Goal: Information Seeking & Learning: Learn about a topic

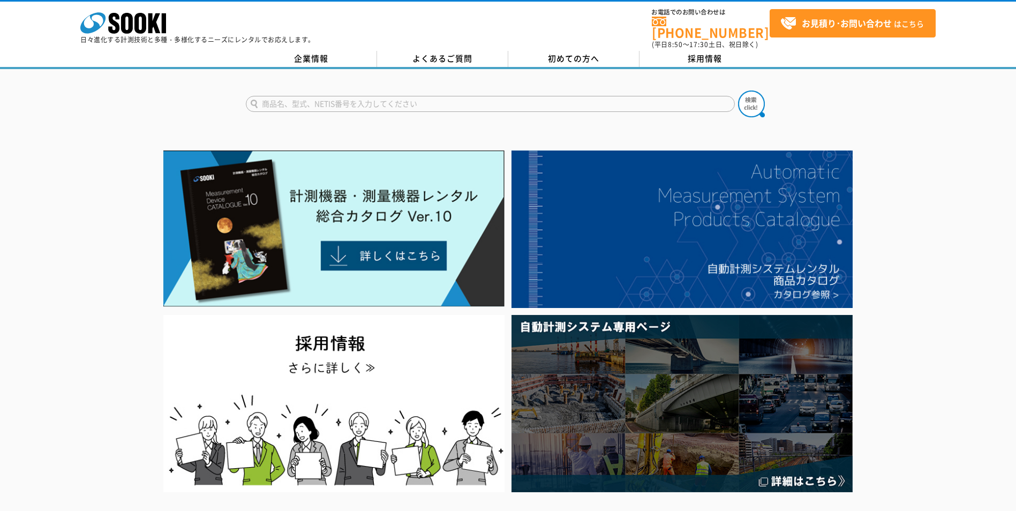
paste input "サンダーホン"
type input "サンダーホン"
click at [749, 101] on img at bounding box center [751, 103] width 27 height 27
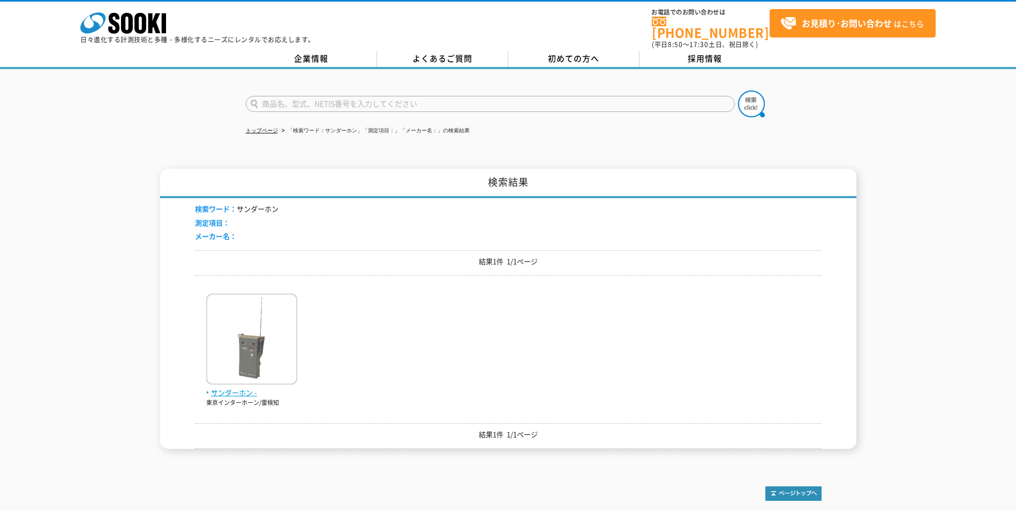
click at [258, 350] on img at bounding box center [251, 340] width 91 height 94
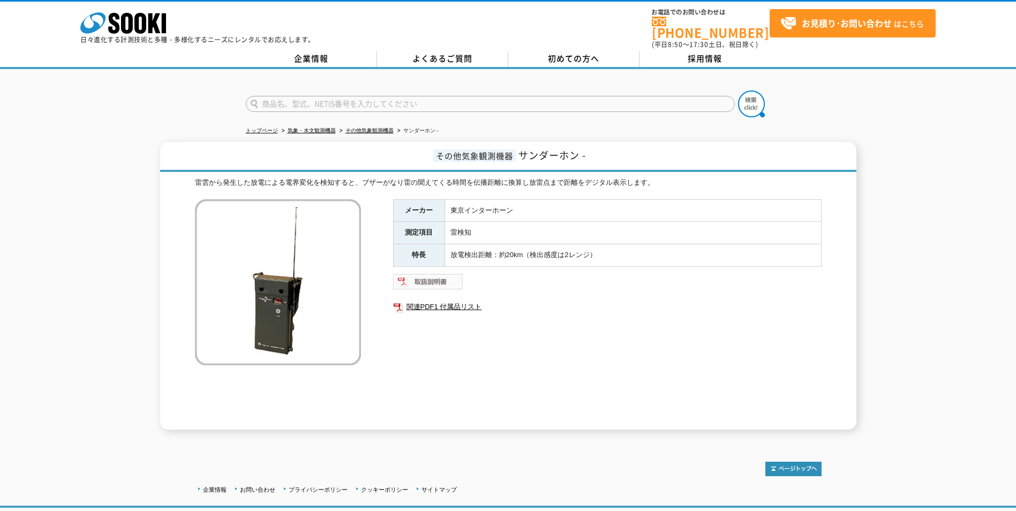
click at [446, 278] on img at bounding box center [428, 281] width 70 height 17
click at [439, 303] on link "関連PDF1 付属品リスト" at bounding box center [607, 307] width 428 height 14
click at [429, 275] on img at bounding box center [428, 281] width 70 height 17
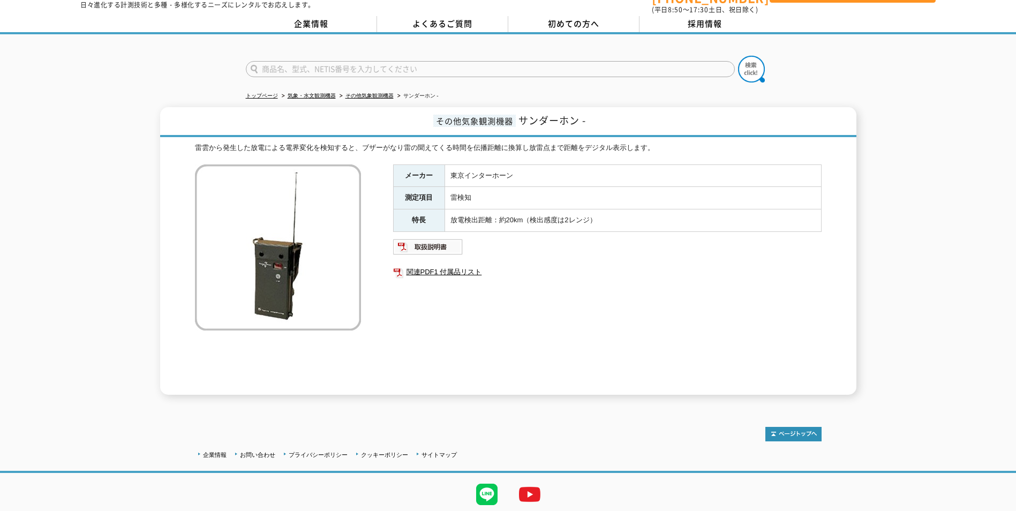
scroll to position [54, 0]
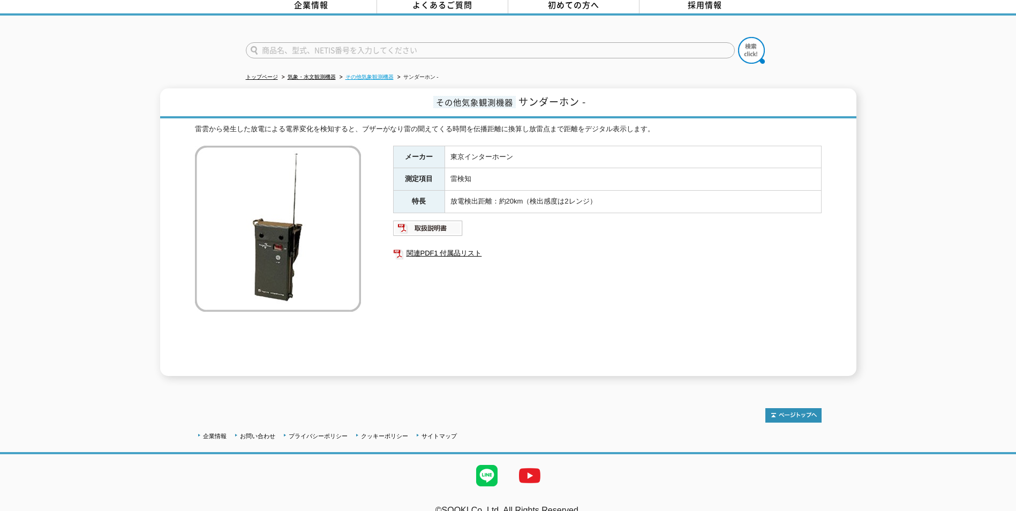
click at [375, 74] on link "その他気象観測機器" at bounding box center [369, 77] width 48 height 6
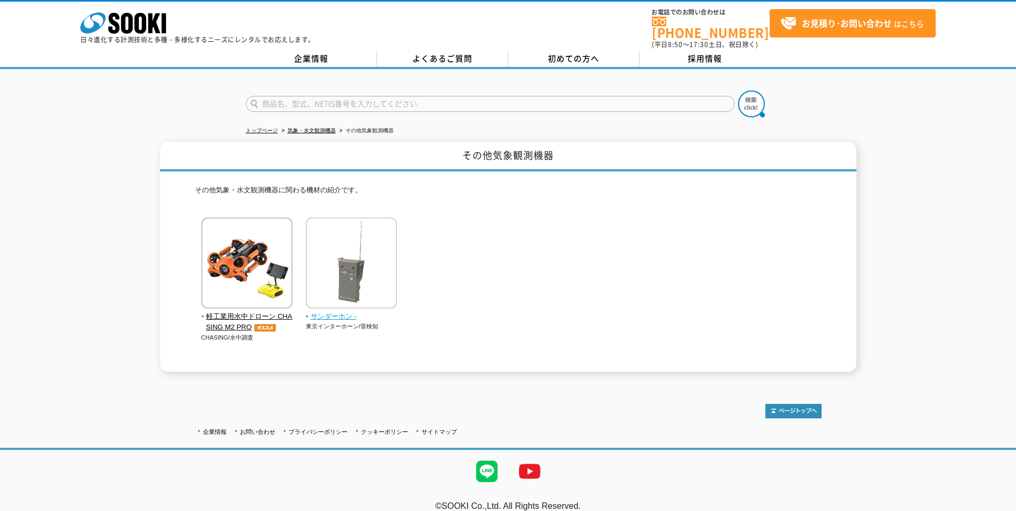
click at [369, 263] on img at bounding box center [351, 264] width 91 height 94
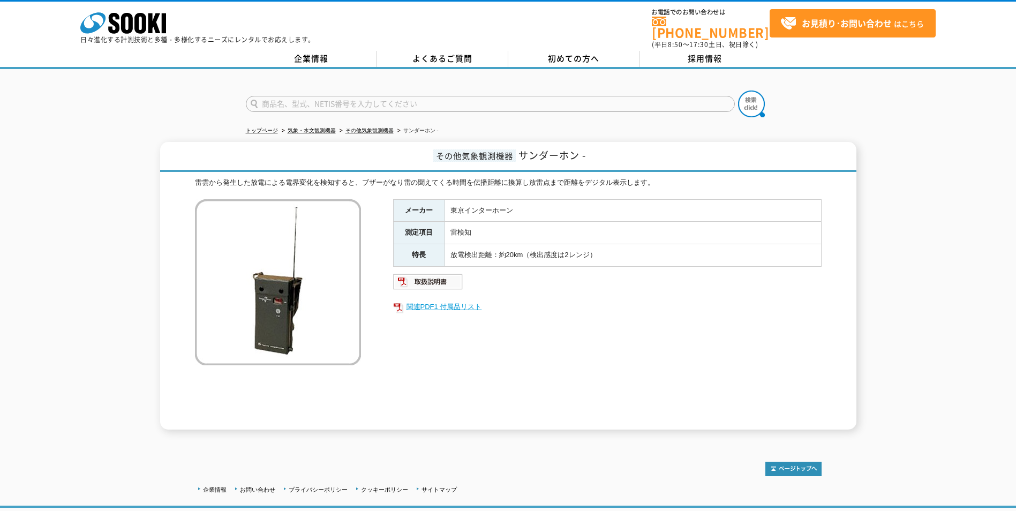
click at [434, 300] on link "関連PDF1 付属品リスト" at bounding box center [607, 307] width 428 height 14
click at [129, 21] on icon at bounding box center [127, 23] width 12 height 21
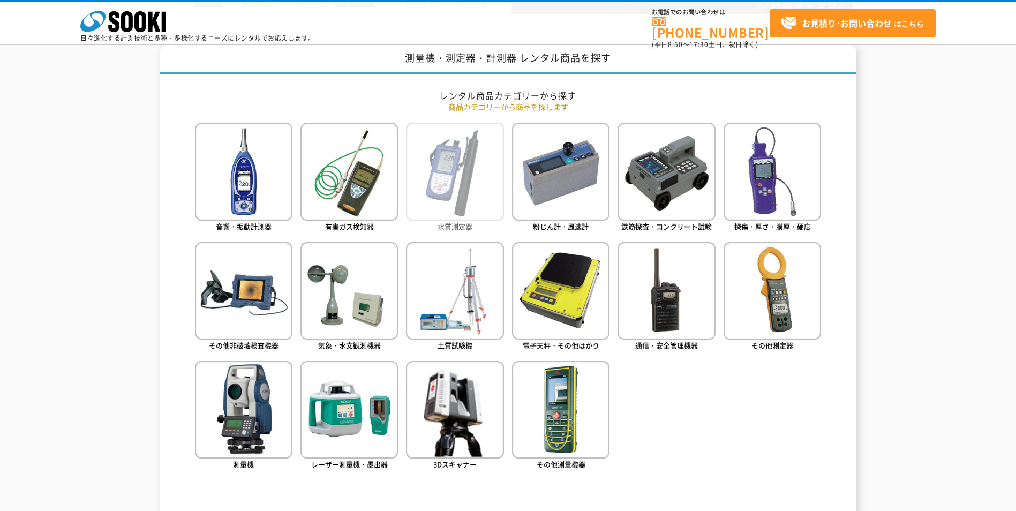
scroll to position [482, 0]
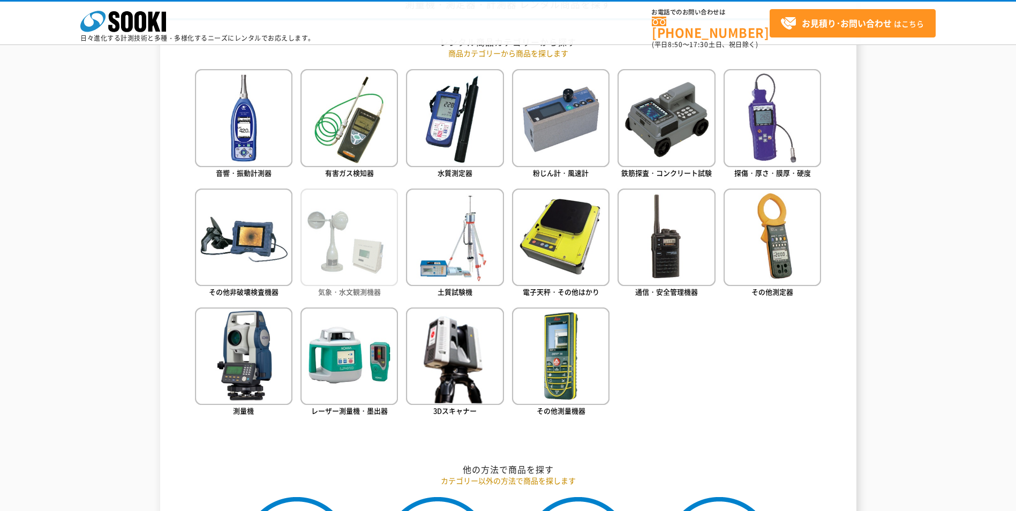
click at [359, 242] on img at bounding box center [348, 236] width 97 height 97
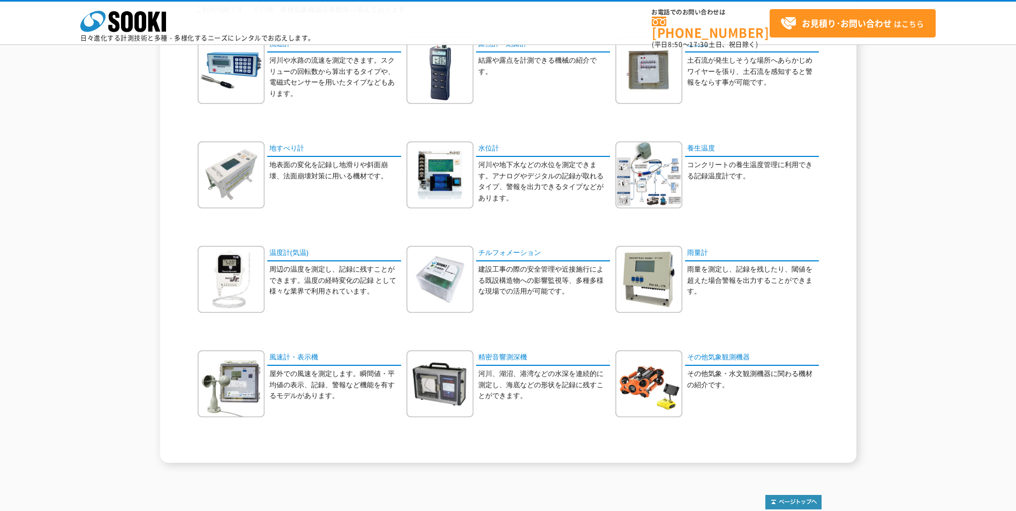
scroll to position [161, 0]
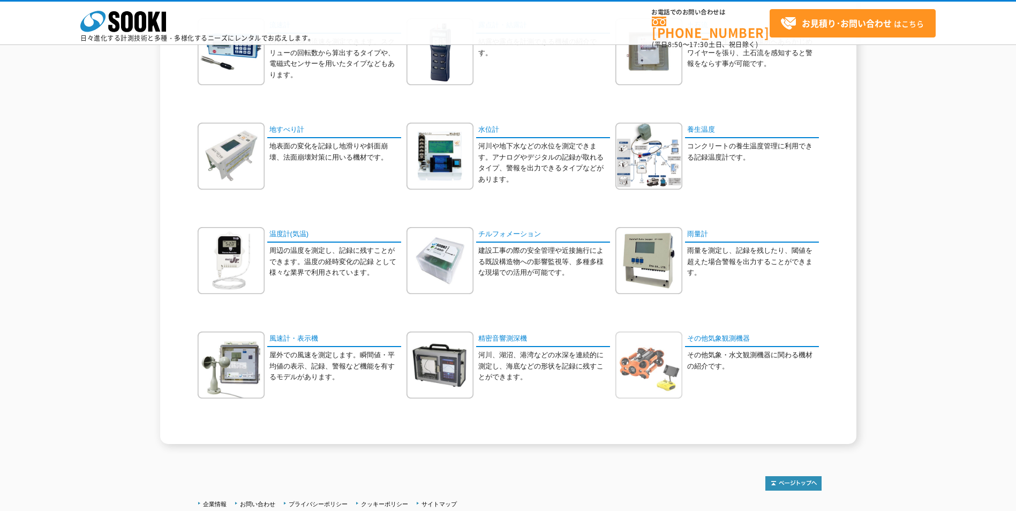
click at [650, 366] on img at bounding box center [648, 364] width 67 height 67
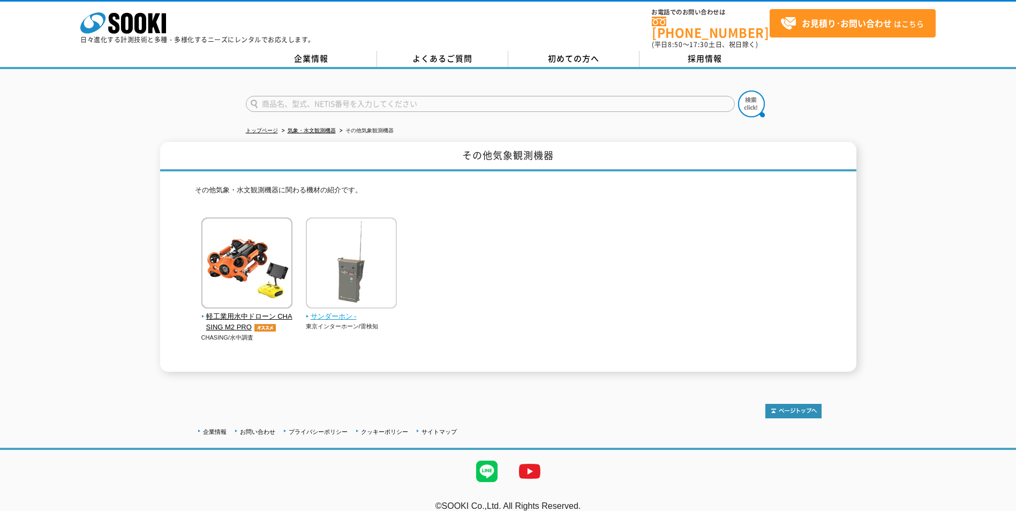
click at [363, 284] on img at bounding box center [351, 264] width 91 height 94
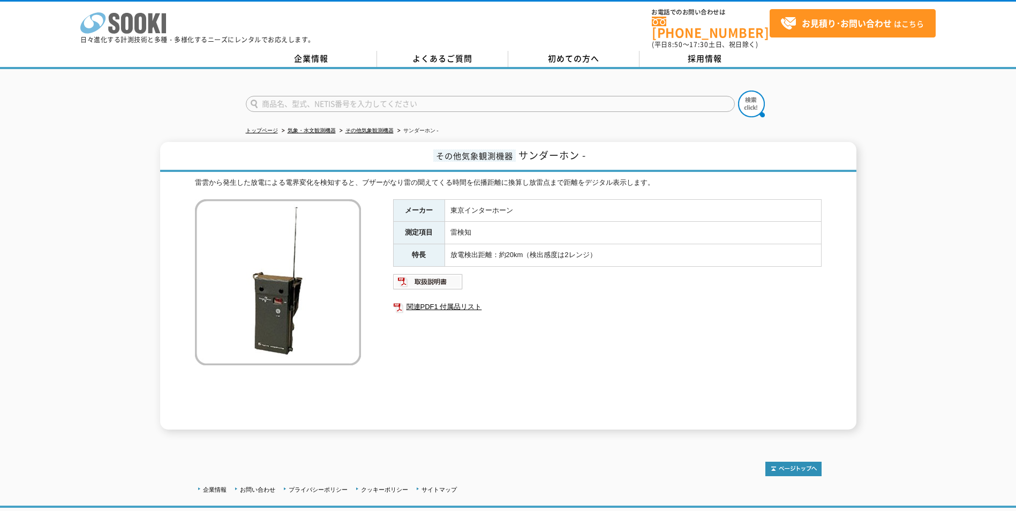
click at [155, 29] on polygon at bounding box center [154, 23] width 12 height 20
click at [428, 276] on img at bounding box center [428, 281] width 70 height 17
click at [149, 29] on polygon at bounding box center [154, 23] width 12 height 20
drag, startPoint x: 516, startPoint y: 201, endPoint x: 452, endPoint y: 202, distance: 63.7
click at [452, 202] on td "東京インターホーン" at bounding box center [632, 210] width 376 height 22
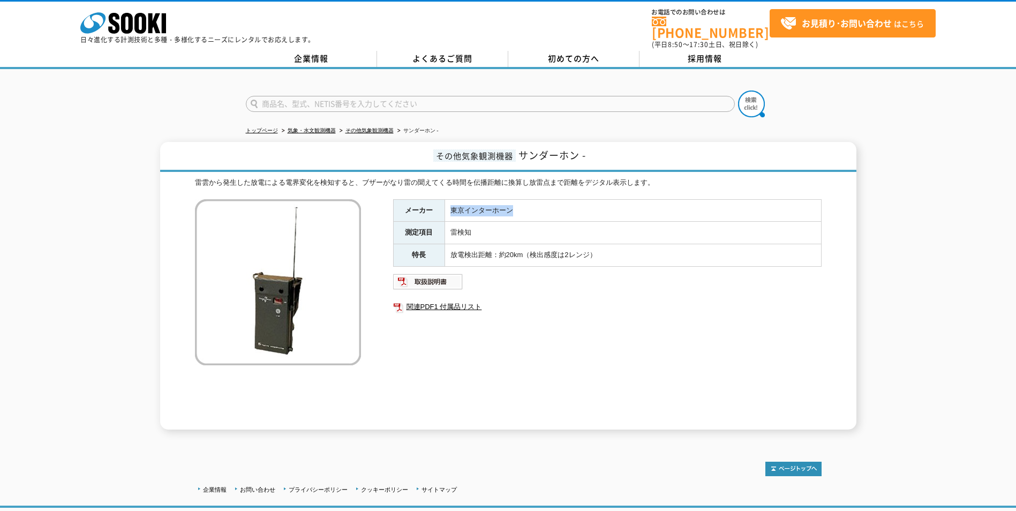
drag, startPoint x: 452, startPoint y: 202, endPoint x: 458, endPoint y: 202, distance: 5.9
copy td "東京インターホーン"
click at [486, 213] on td "東京インターホーン" at bounding box center [632, 210] width 376 height 22
drag, startPoint x: 473, startPoint y: 221, endPoint x: 447, endPoint y: 222, distance: 26.8
click at [447, 222] on td "雷検知" at bounding box center [632, 233] width 376 height 22
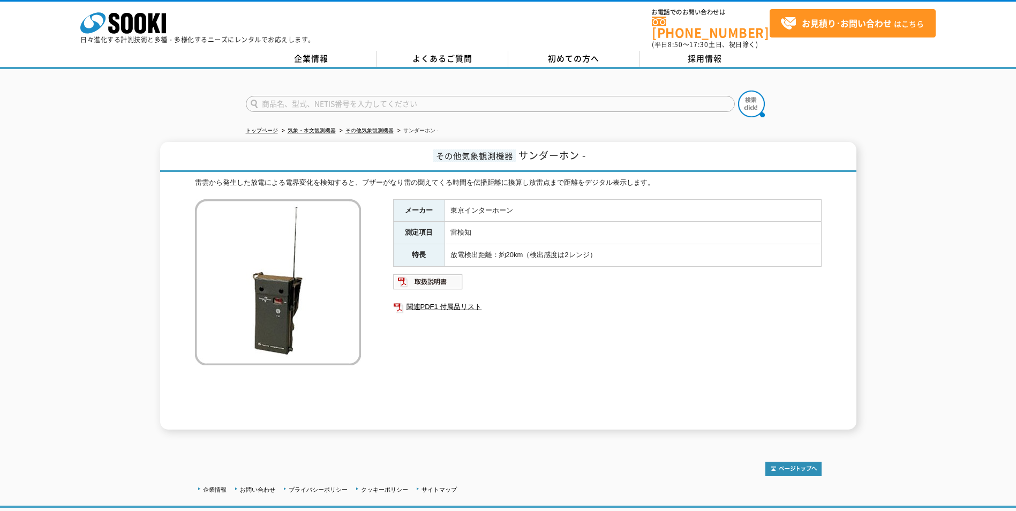
drag, startPoint x: 447, startPoint y: 222, endPoint x: 598, endPoint y: 202, distance: 152.3
click at [598, 202] on td "東京インターホーン" at bounding box center [632, 210] width 376 height 22
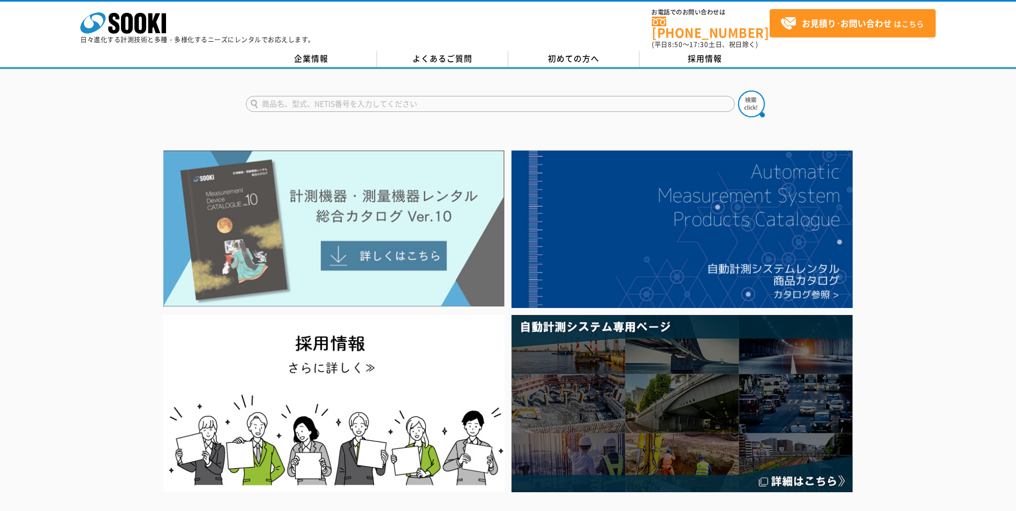
click at [338, 238] on img at bounding box center [333, 228] width 341 height 156
